Goal: Navigation & Orientation: Find specific page/section

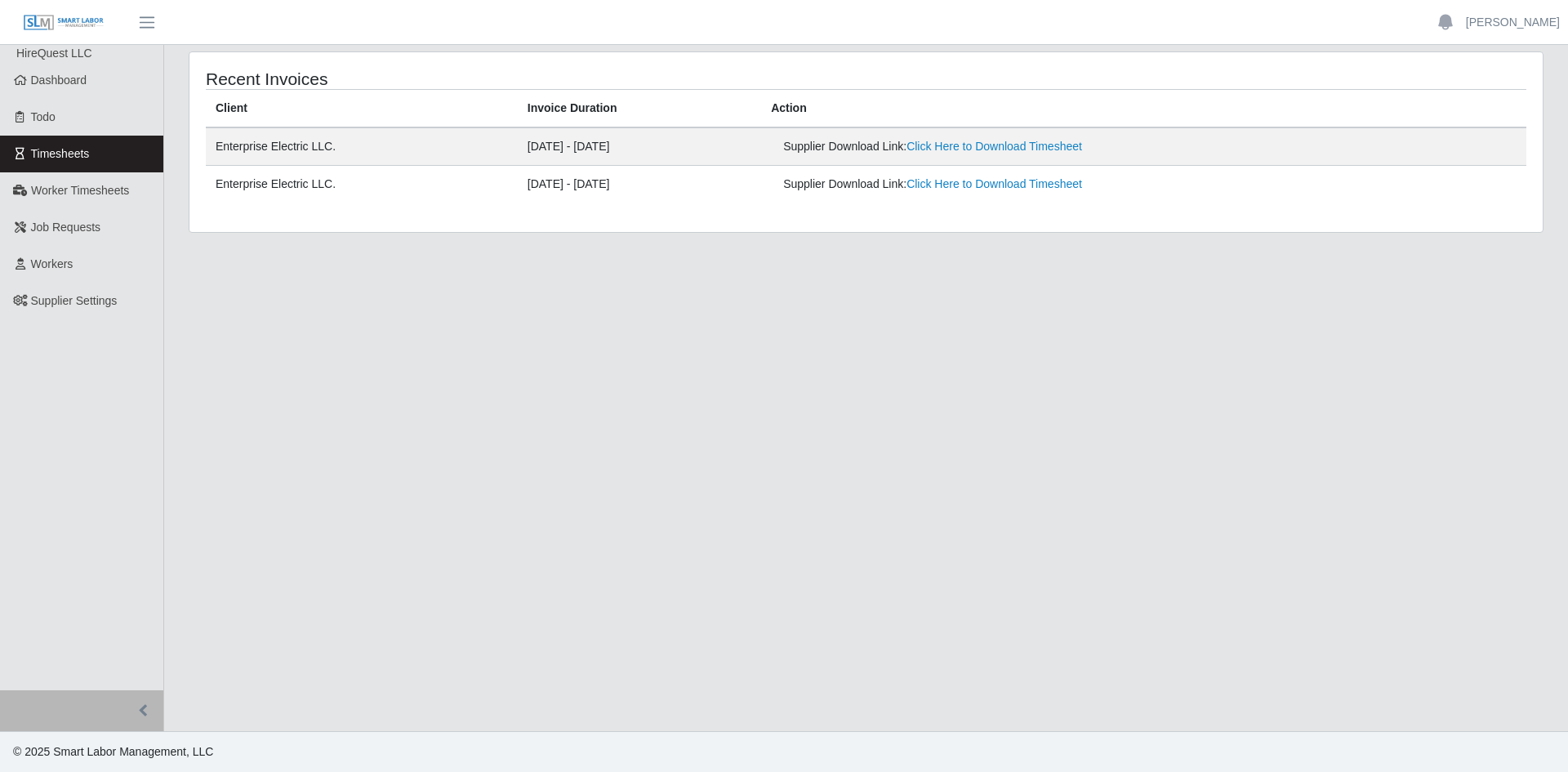
click at [70, 149] on span "Timesheets" at bounding box center [60, 154] width 59 height 13
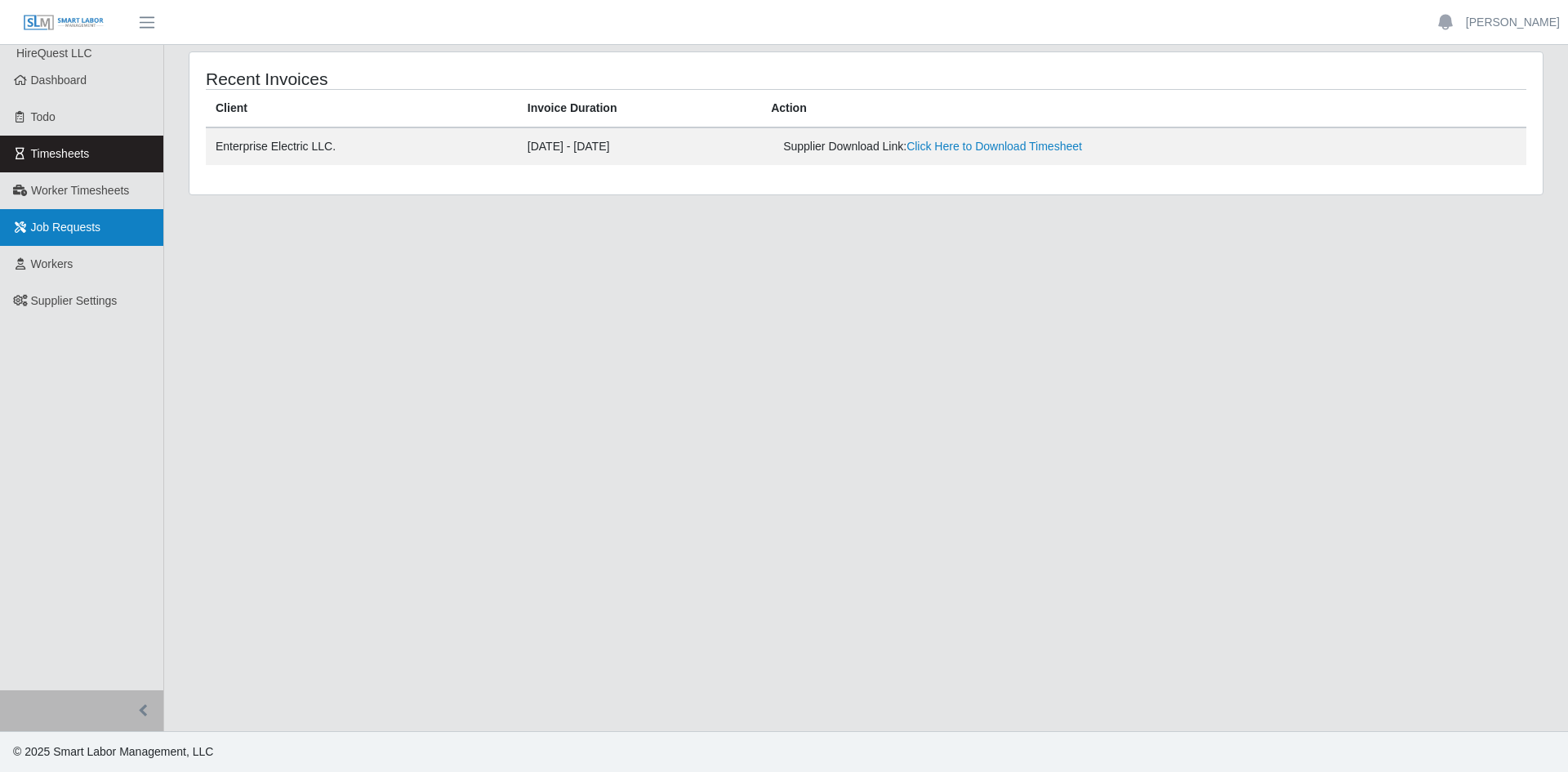
click at [63, 232] on span "Job Requests" at bounding box center [66, 227] width 70 height 13
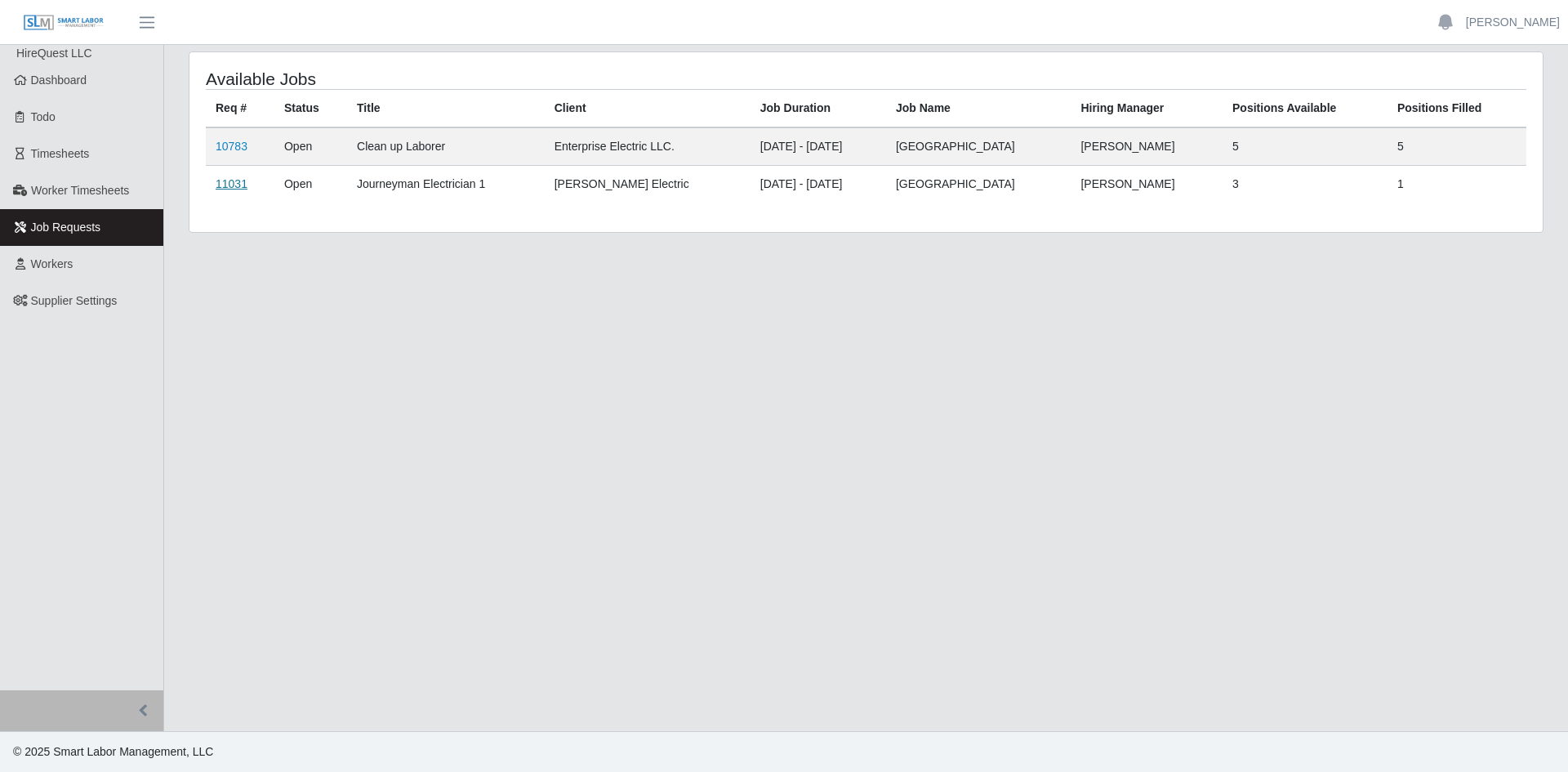
click at [230, 189] on link "11031" at bounding box center [232, 184] width 32 height 13
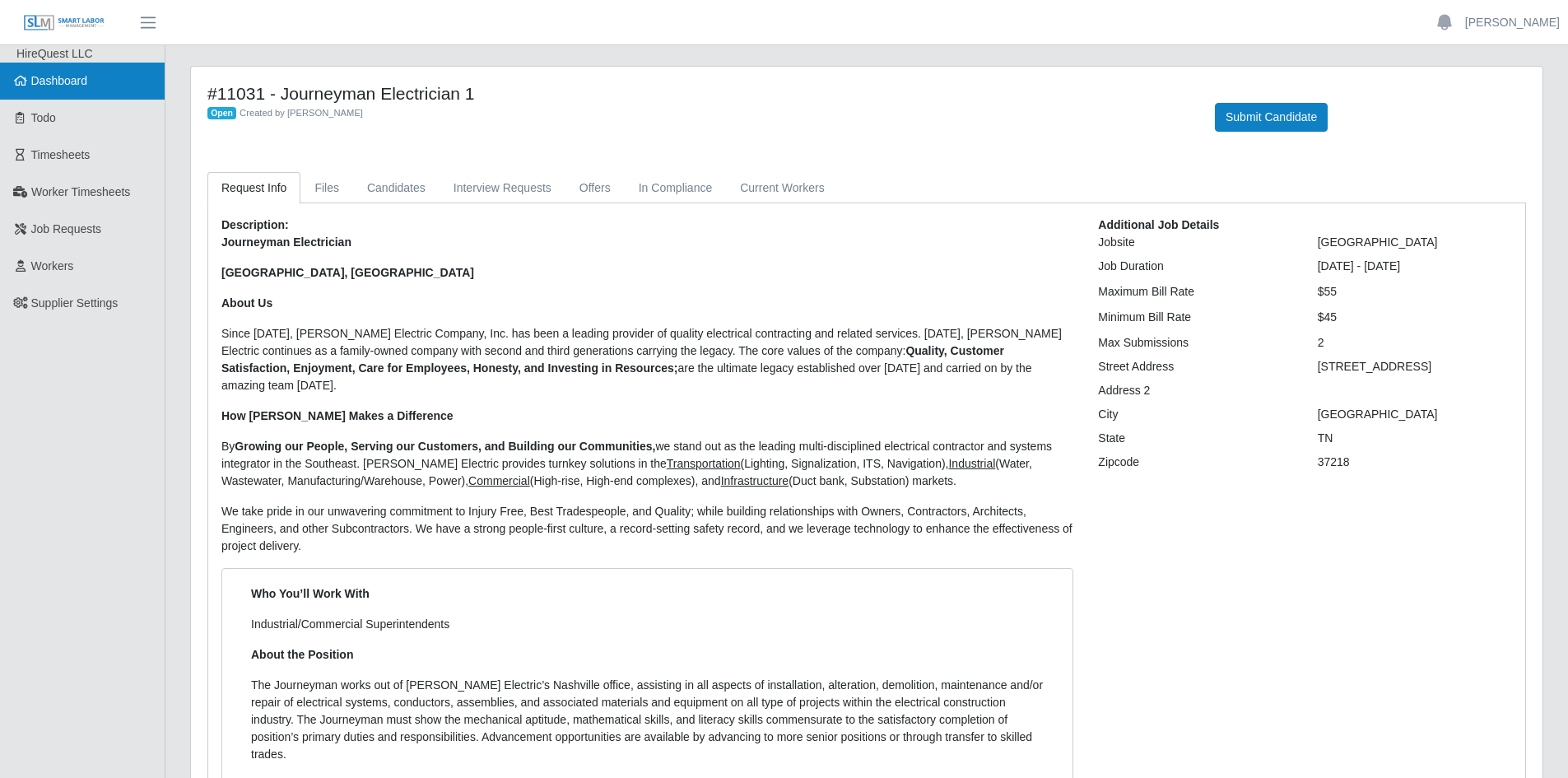
click at [51, 83] on span "Dashboard" at bounding box center [59, 81] width 57 height 14
